Goal: Obtain resource: Download file/media

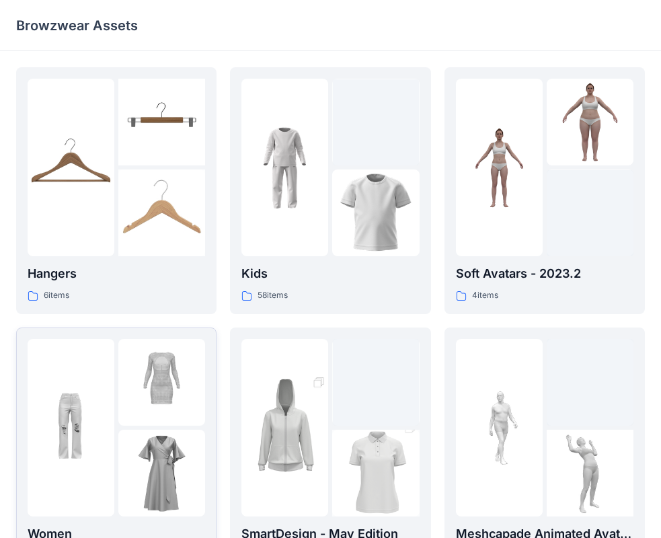
click at [104, 385] on img at bounding box center [71, 427] width 87 height 87
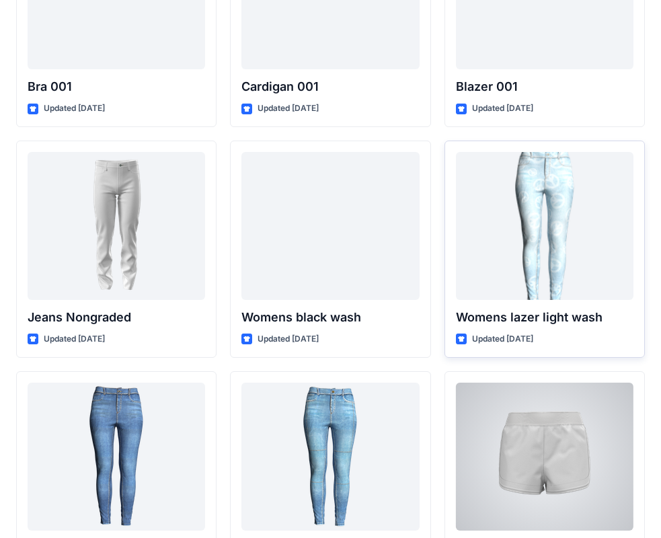
scroll to position [9721, 0]
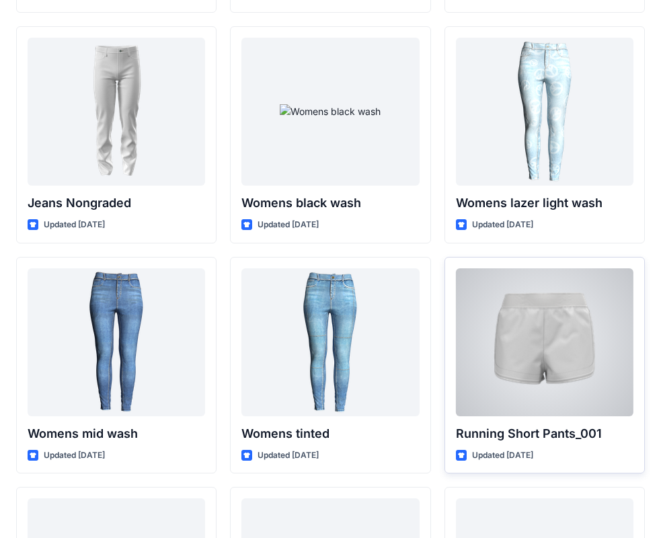
click at [566, 377] on div at bounding box center [545, 342] width 178 height 148
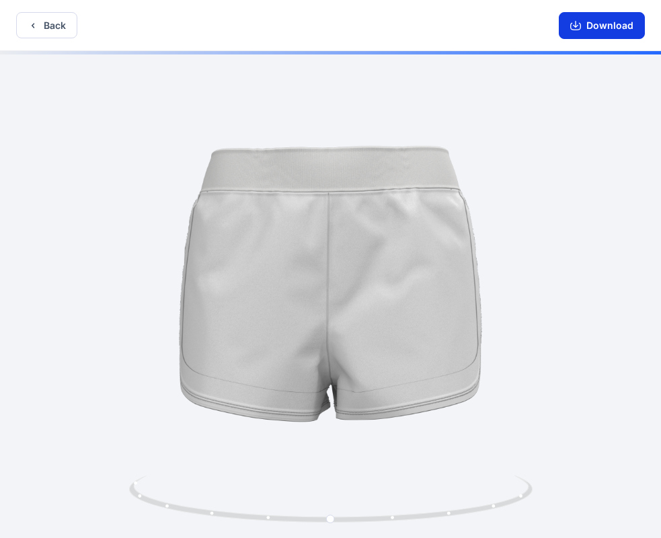
click at [616, 21] on button "Download" at bounding box center [602, 25] width 86 height 27
click at [607, 22] on button "Download" at bounding box center [602, 25] width 86 height 27
click at [44, 24] on button "Back" at bounding box center [46, 25] width 61 height 26
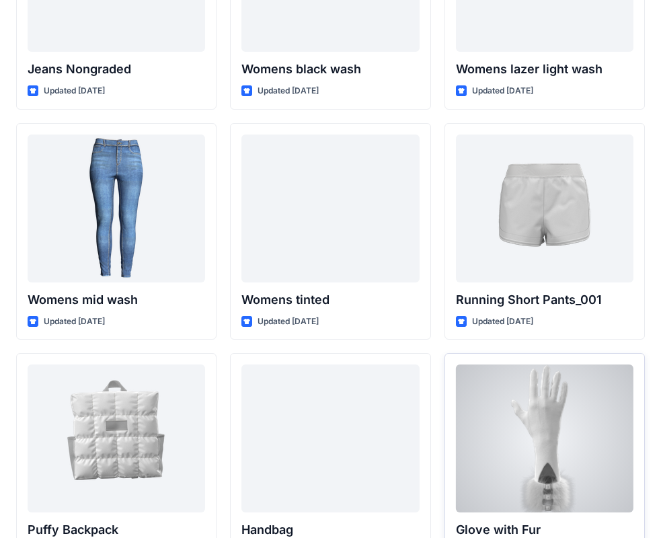
scroll to position [9788, 0]
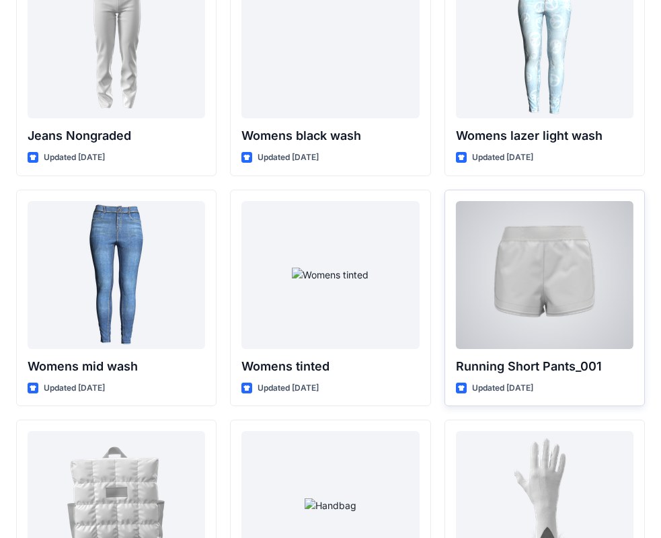
click at [563, 277] on div at bounding box center [545, 275] width 178 height 148
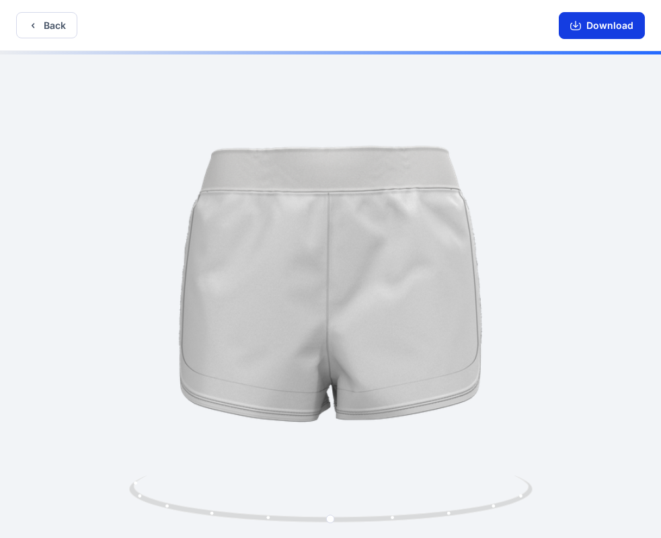
click at [577, 20] on icon "button" at bounding box center [576, 25] width 11 height 11
click at [611, 32] on button "Download" at bounding box center [602, 25] width 86 height 27
click at [66, 32] on button "Back" at bounding box center [46, 25] width 61 height 26
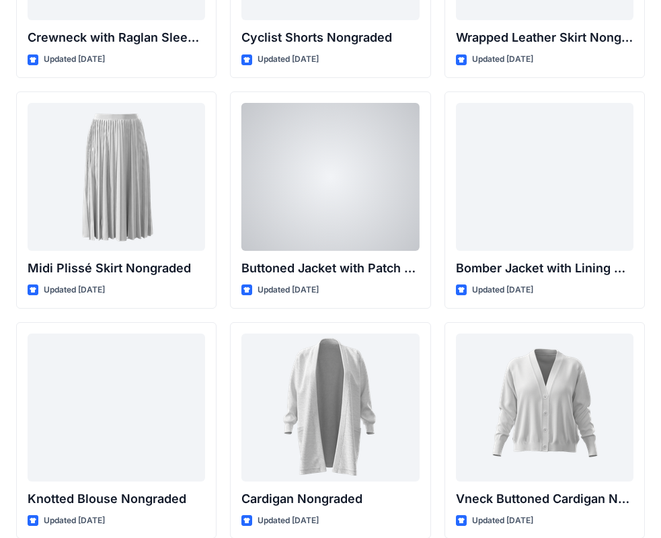
scroll to position [12312, 0]
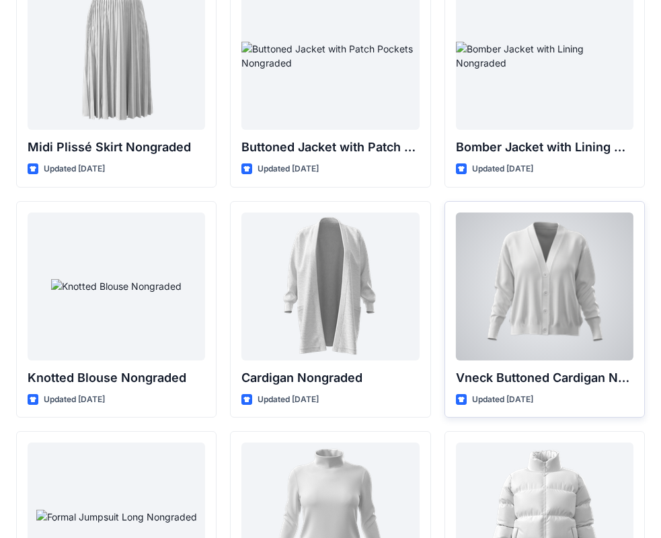
click at [555, 346] on div at bounding box center [545, 287] width 178 height 148
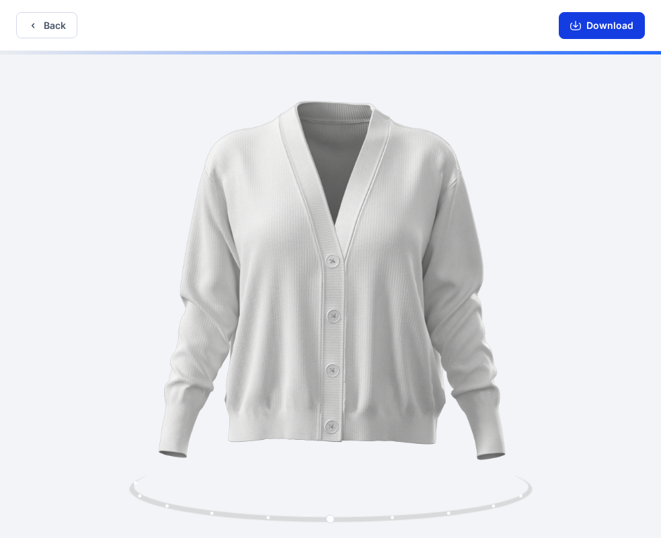
click at [597, 23] on button "Download" at bounding box center [602, 25] width 86 height 27
click at [28, 15] on button "Back" at bounding box center [46, 25] width 61 height 26
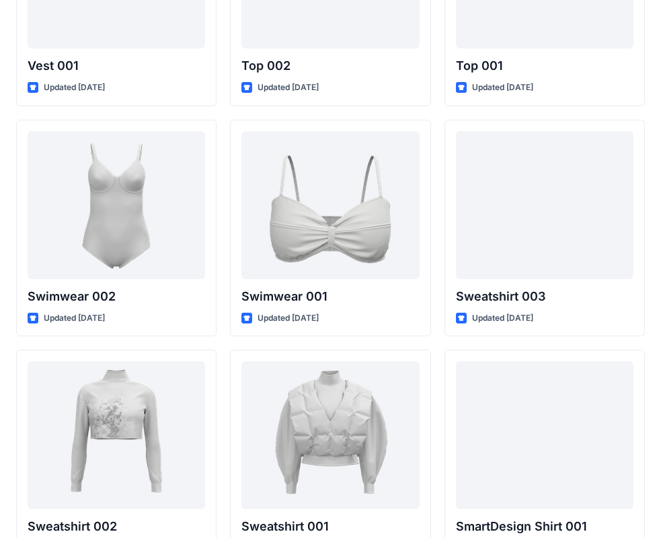
scroll to position [6090, 0]
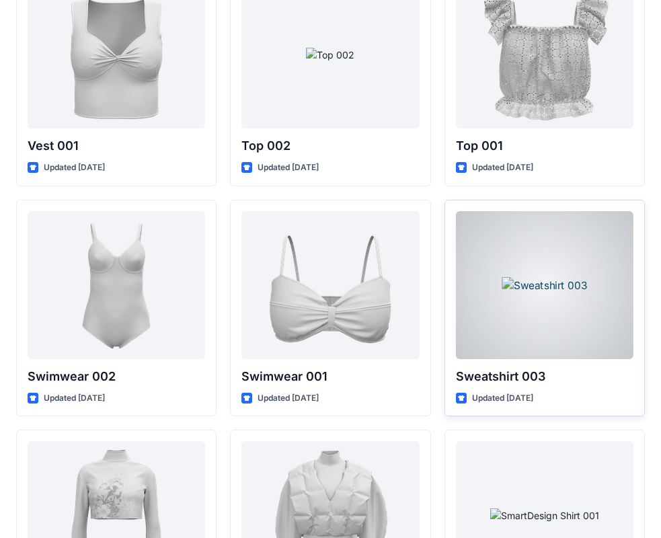
click at [584, 316] on div at bounding box center [545, 285] width 178 height 148
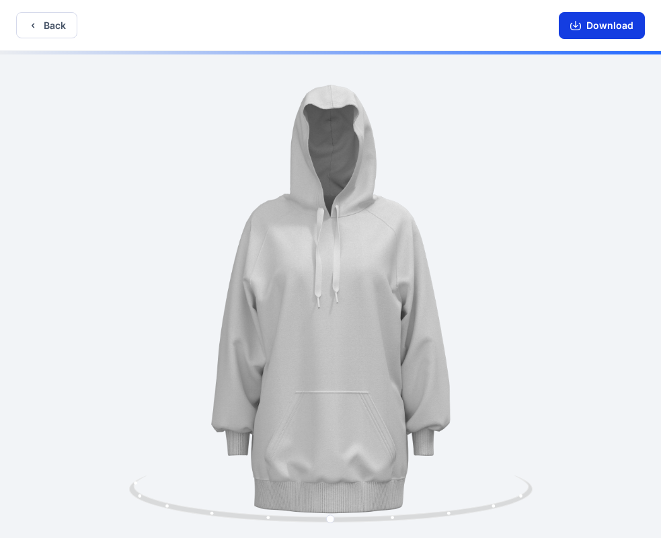
click at [608, 24] on button "Download" at bounding box center [602, 25] width 86 height 27
